Goal: Find specific page/section: Find specific page/section

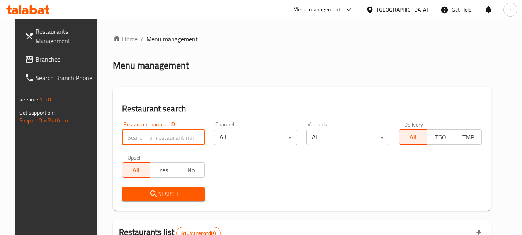
click at [147, 141] on input "search" at bounding box center [163, 136] width 83 height 15
paste input "717352"
type input "717352"
click button "Search" at bounding box center [163, 194] width 83 height 14
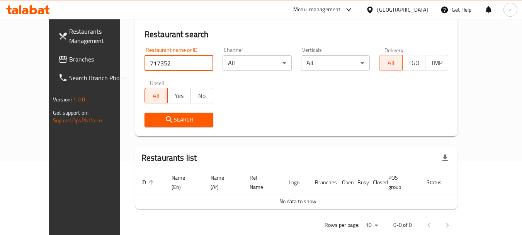
scroll to position [81, 0]
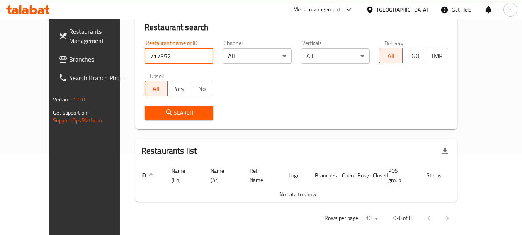
click button "Search" at bounding box center [179, 113] width 69 height 14
click at [194, 58] on input "717352" at bounding box center [179, 55] width 69 height 15
click at [52, 51] on link "Branches" at bounding box center [94, 59] width 84 height 19
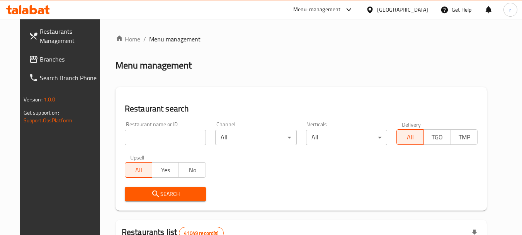
drag, startPoint x: 369, startPoint y: 4, endPoint x: 374, endPoint y: 5, distance: 5.1
click at [360, 4] on div "Menu-management" at bounding box center [323, 9] width 73 height 19
click at [341, 11] on div "Menu-management" at bounding box center [317, 9] width 48 height 9
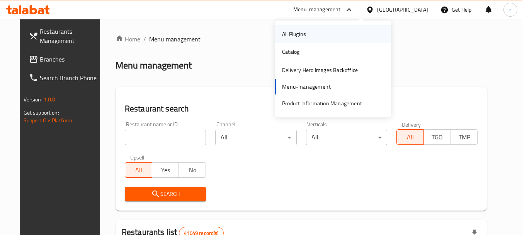
click at [322, 35] on div "All Plugins" at bounding box center [333, 34] width 116 height 18
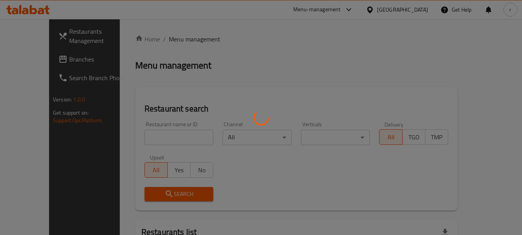
click at [39, 51] on div at bounding box center [261, 117] width 522 height 235
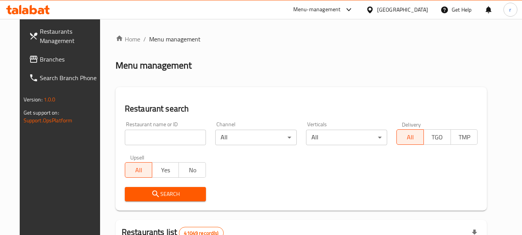
click at [41, 61] on span "Branches" at bounding box center [70, 58] width 61 height 9
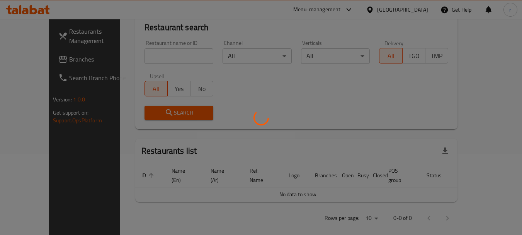
scroll to position [43, 0]
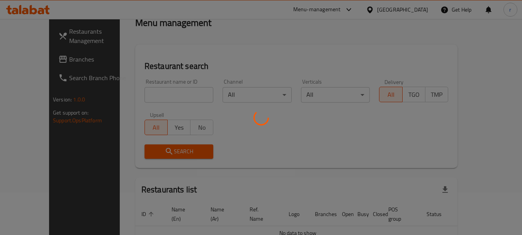
click at [133, 100] on div at bounding box center [261, 117] width 522 height 235
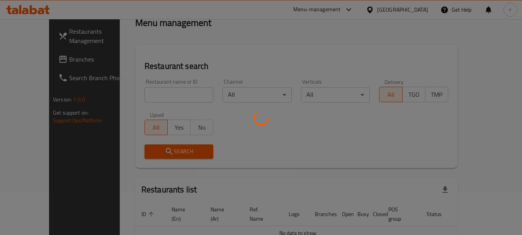
click at [319, 134] on div at bounding box center [261, 117] width 522 height 235
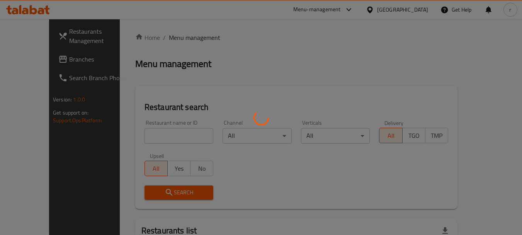
scroll to position [0, 0]
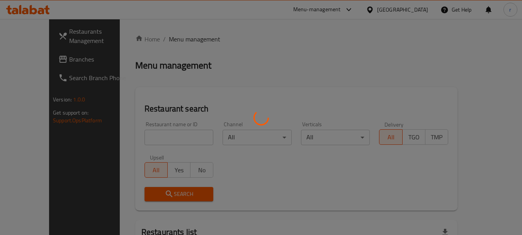
click at [155, 144] on div at bounding box center [261, 117] width 522 height 235
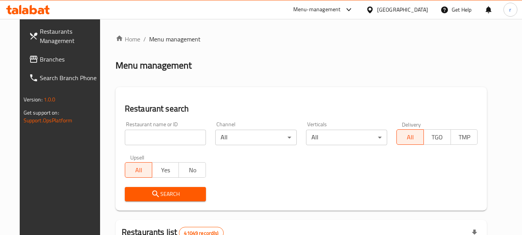
click at [125, 137] on input "search" at bounding box center [165, 136] width 81 height 15
paste input "717352"
type input "717352"
click button "Search" at bounding box center [165, 194] width 81 height 14
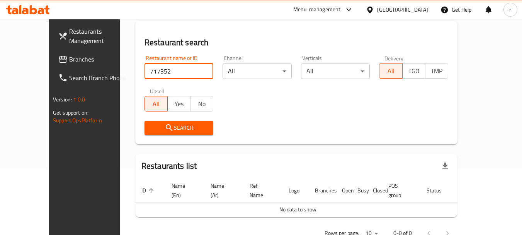
scroll to position [77, 0]
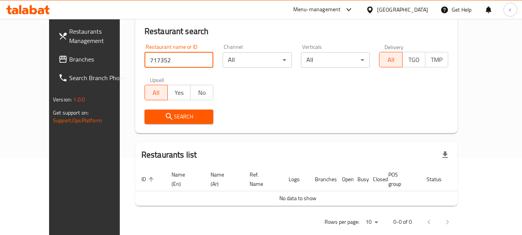
click at [168, 124] on div "Search" at bounding box center [179, 117] width 78 height 24
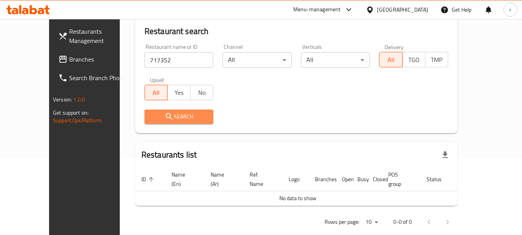
click at [170, 116] on span "Search" at bounding box center [179, 117] width 57 height 10
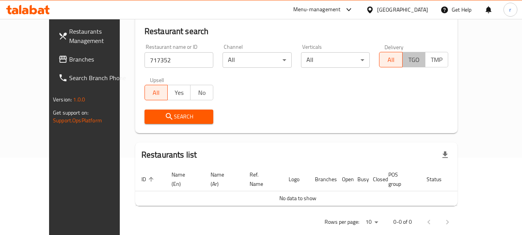
click at [422, 58] on span "TGO" at bounding box center [414, 59] width 17 height 11
click at [445, 58] on span "TMP" at bounding box center [437, 59] width 17 height 11
click at [182, 119] on span "Search" at bounding box center [179, 117] width 57 height 10
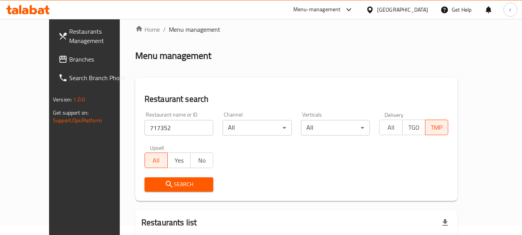
scroll to position [0, 0]
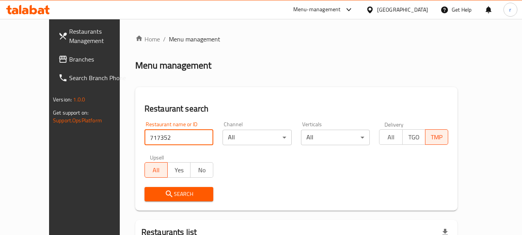
click at [160, 133] on input "717352" at bounding box center [179, 136] width 69 height 15
paste input "ِAkram Pharmacy"
click at [169, 196] on span "Search" at bounding box center [179, 194] width 57 height 10
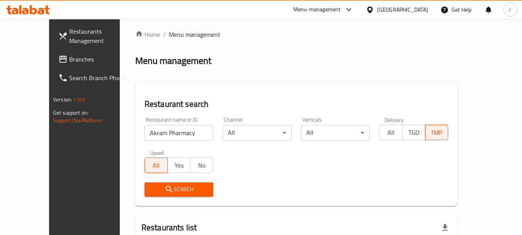
scroll to position [4, 0]
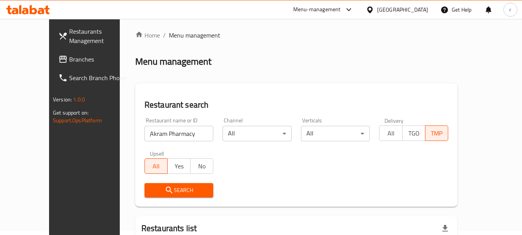
click at [168, 134] on input "ِAkram Pharmacy" at bounding box center [179, 133] width 69 height 15
paste input "717352"
type input "ِAkram Pharmacy 717352"
click at [166, 188] on span "Search" at bounding box center [179, 190] width 57 height 10
click at [191, 133] on input "ِAkram Pharmacy 717352" at bounding box center [179, 133] width 69 height 15
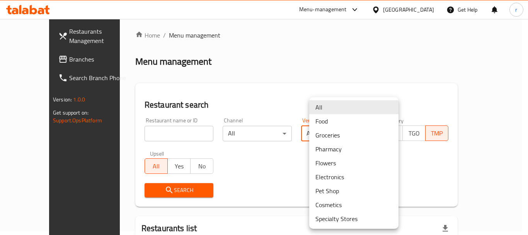
click at [330, 137] on body "​ Menu-management Egypt Get Help r Restaurants Management Branches Search Branc…" at bounding box center [264, 123] width 528 height 216
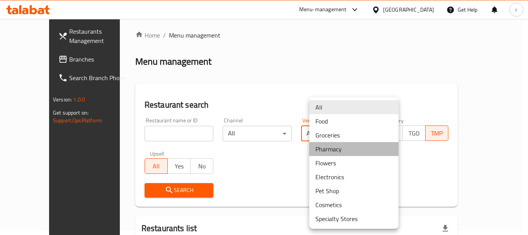
click at [345, 150] on li "Pharmacy" at bounding box center [353, 149] width 89 height 14
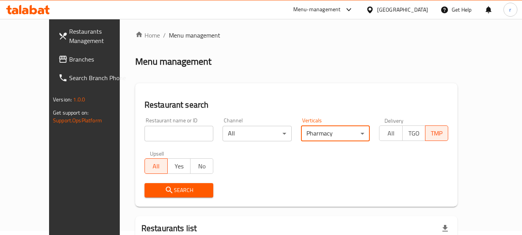
click at [170, 136] on input "search" at bounding box center [179, 133] width 69 height 15
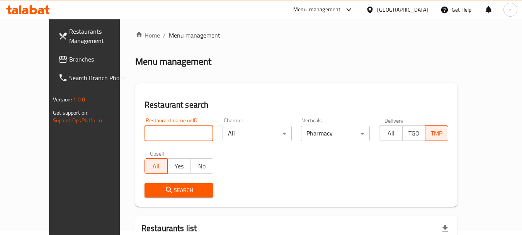
type input "717352"
click at [179, 186] on span "Search" at bounding box center [179, 190] width 57 height 10
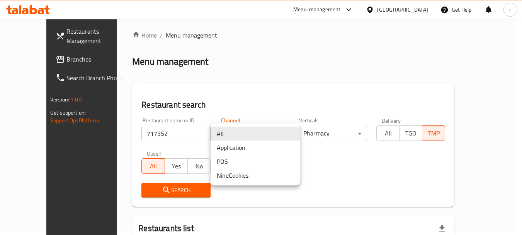
click at [260, 134] on body "​ Menu-management Egypt Get Help r Restaurants Management Branches Search Branc…" at bounding box center [261, 123] width 522 height 216
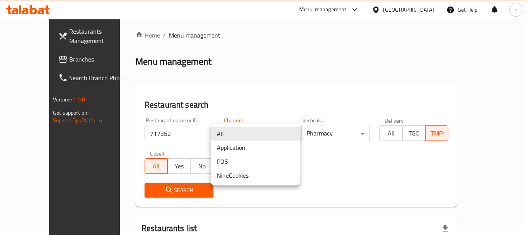
click at [233, 179] on li "NineCookies" at bounding box center [255, 175] width 89 height 14
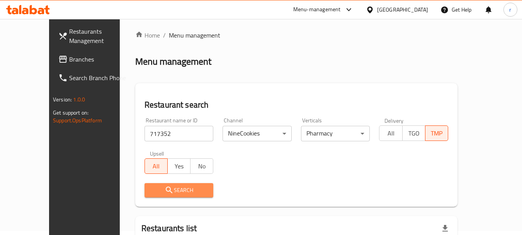
click at [178, 191] on span "Search" at bounding box center [179, 190] width 57 height 10
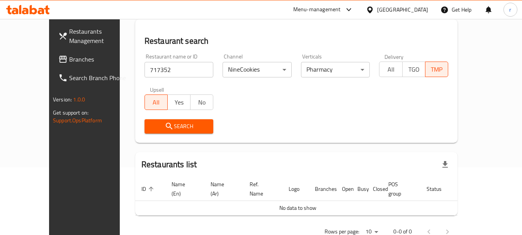
scroll to position [81, 0]
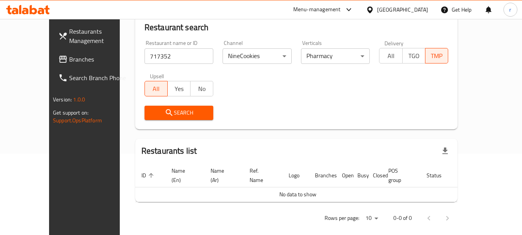
click at [69, 58] on span "Branches" at bounding box center [99, 58] width 61 height 9
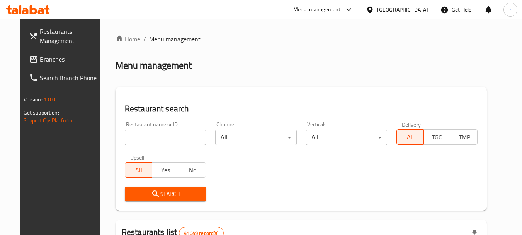
click at [40, 64] on span "Branches" at bounding box center [70, 58] width 61 height 9
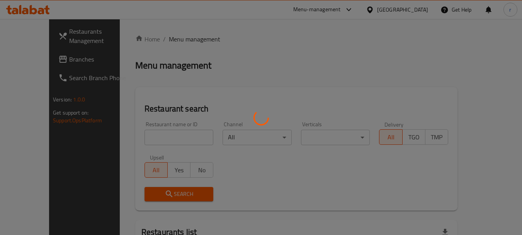
click at [38, 33] on div at bounding box center [261, 117] width 522 height 235
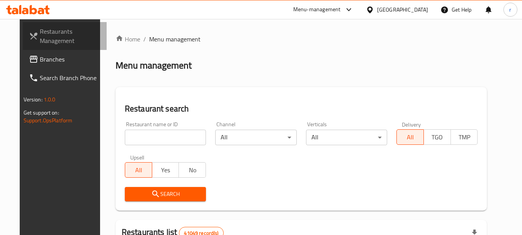
click at [58, 43] on span "Restaurants Management" at bounding box center [70, 36] width 61 height 19
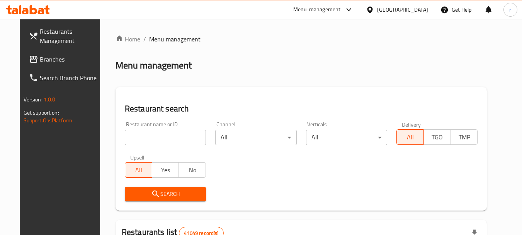
click at [40, 56] on span "Branches" at bounding box center [70, 58] width 61 height 9
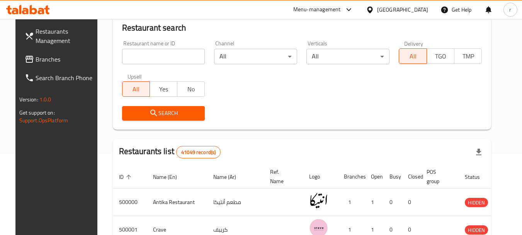
scroll to position [77, 0]
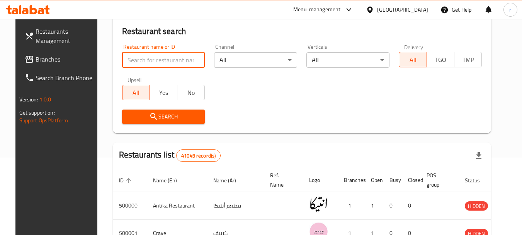
click at [141, 61] on input "search" at bounding box center [163, 59] width 83 height 15
type input "717352"
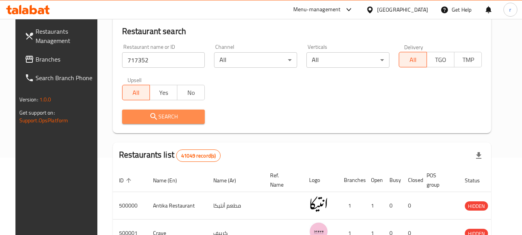
click at [156, 114] on span "Search" at bounding box center [163, 117] width 71 height 10
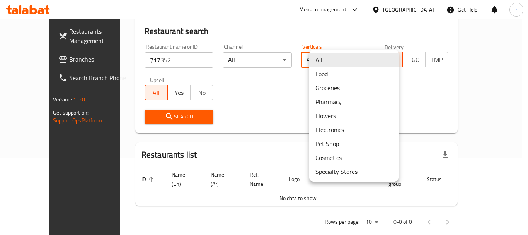
click at [340, 58] on body "​ Menu-management Egypt Get Help r Restaurants Management Branches Search Branc…" at bounding box center [264, 50] width 528 height 216
click at [335, 101] on li "Pharmacy" at bounding box center [353, 102] width 89 height 14
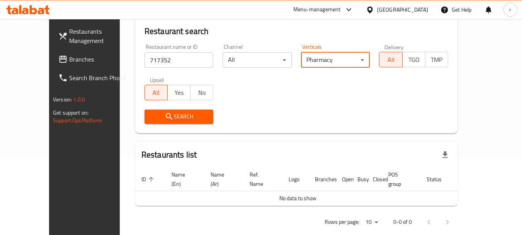
click at [252, 63] on body "​ Menu-management Egypt Get Help r Restaurants Management Branches Search Branc…" at bounding box center [261, 50] width 522 height 216
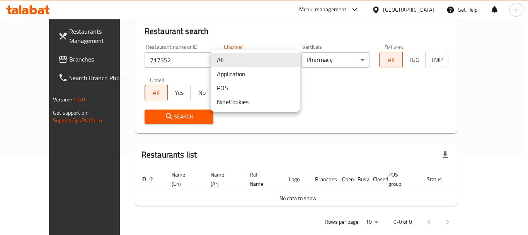
drag, startPoint x: 243, startPoint y: 101, endPoint x: 238, endPoint y: 107, distance: 8.0
click at [242, 101] on li "NineCookies" at bounding box center [255, 102] width 89 height 14
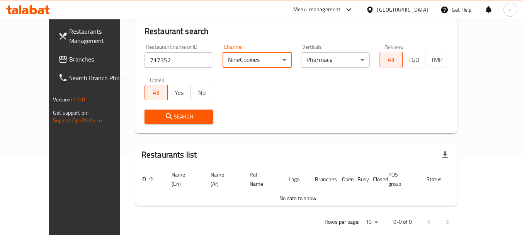
click at [445, 60] on span "TMP" at bounding box center [437, 59] width 17 height 11
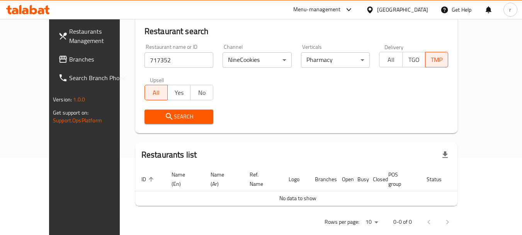
click at [187, 119] on span "Search" at bounding box center [179, 117] width 57 height 10
click at [171, 91] on span "Yes" at bounding box center [179, 92] width 17 height 11
click at [194, 94] on span "No" at bounding box center [202, 92] width 17 height 11
click at [175, 119] on span "Search" at bounding box center [179, 117] width 57 height 10
click at [52, 68] on link "Branches" at bounding box center [94, 59] width 84 height 19
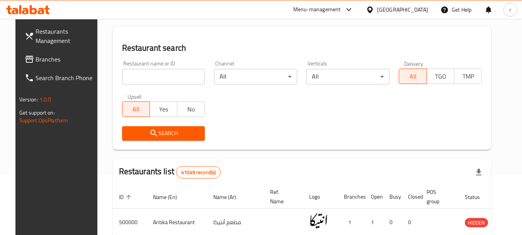
scroll to position [39, 0]
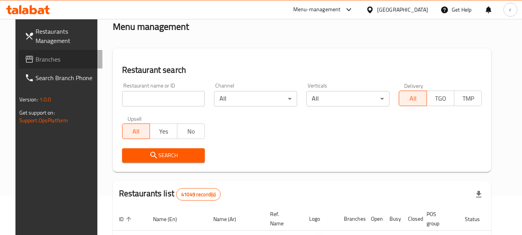
click at [25, 62] on span at bounding box center [30, 58] width 11 height 9
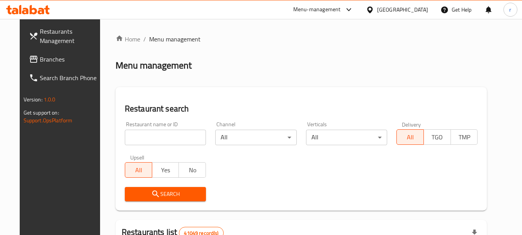
click at [340, 12] on div "Menu-management" at bounding box center [317, 9] width 48 height 9
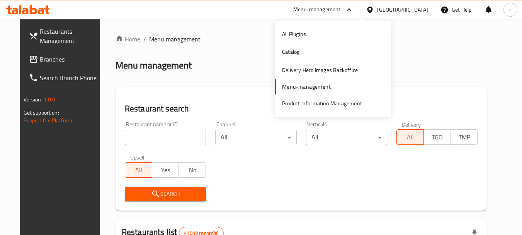
click at [40, 42] on span "Restaurants Management" at bounding box center [70, 36] width 61 height 19
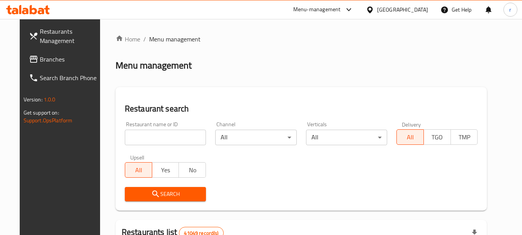
drag, startPoint x: 9, startPoint y: 2, endPoint x: 70, endPoint y: 182, distance: 189.7
click at [70, 182] on div "Restaurants Management Branches Search Branch Phone Version: 1.0.0 Get support …" at bounding box center [63, 136] width 87 height 235
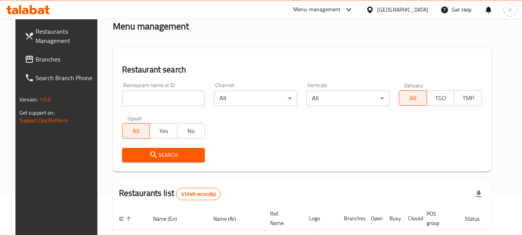
scroll to position [39, 0]
click at [341, 7] on div "Menu-management" at bounding box center [317, 9] width 48 height 9
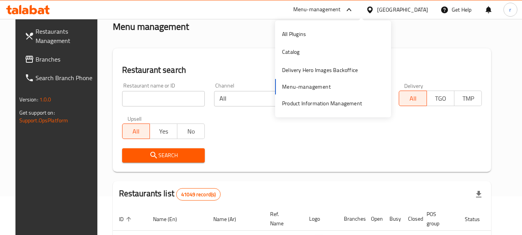
click at [39, 29] on span "Restaurants Management" at bounding box center [66, 36] width 61 height 19
